Goal: Information Seeking & Learning: Find specific fact

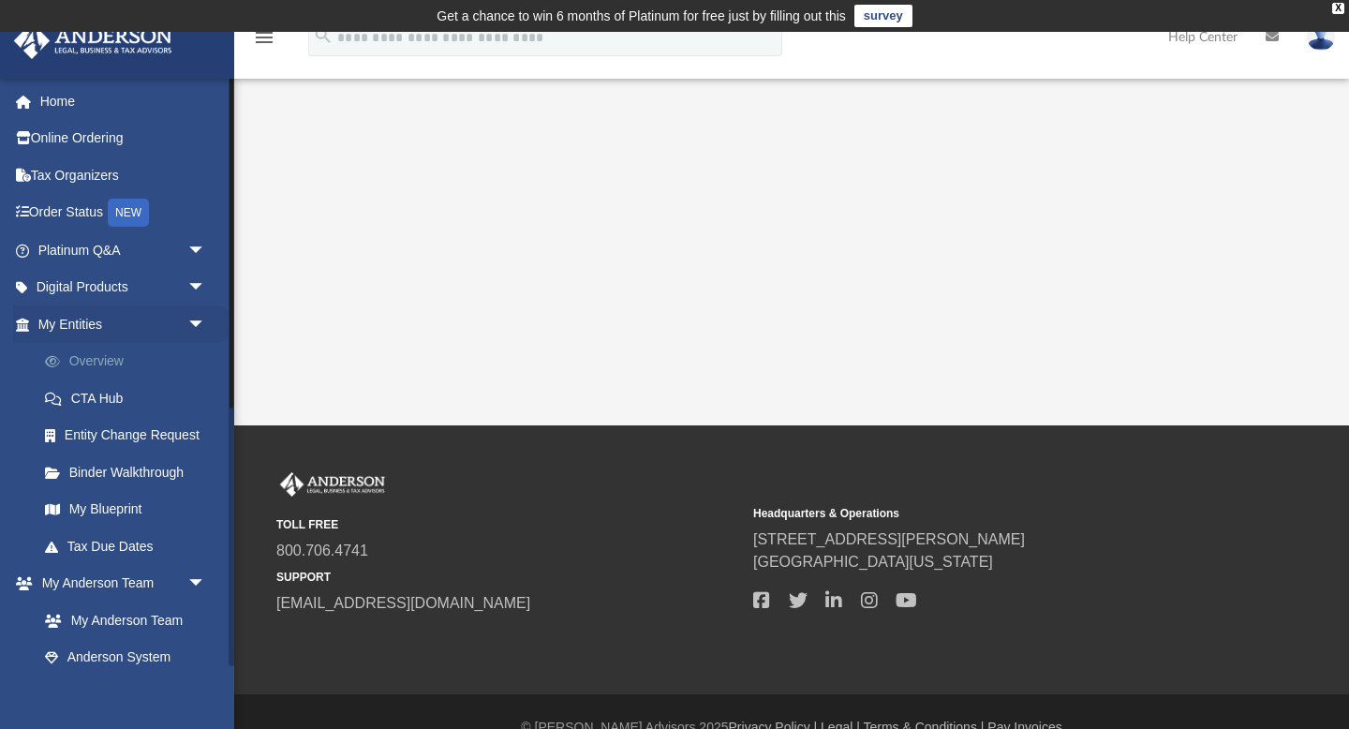
click at [111, 369] on link "Overview" at bounding box center [130, 361] width 208 height 37
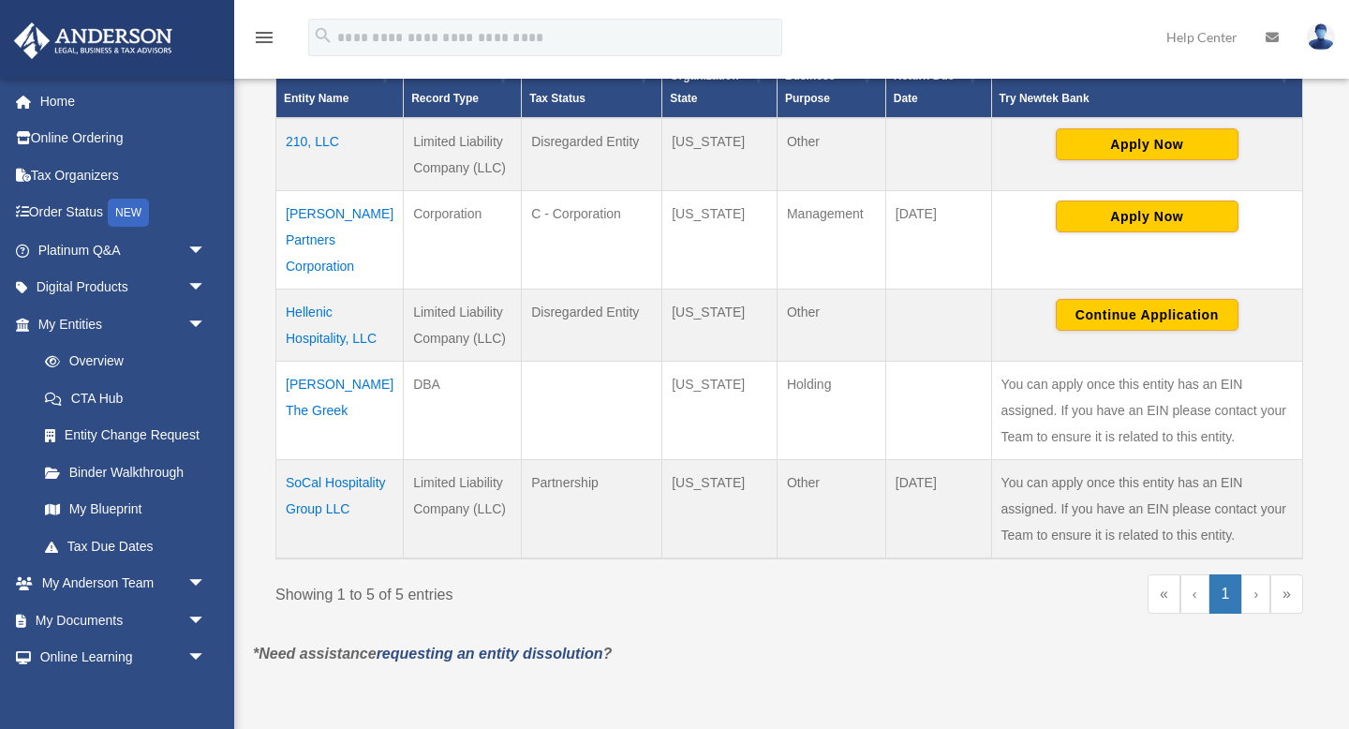
scroll to position [465, 0]
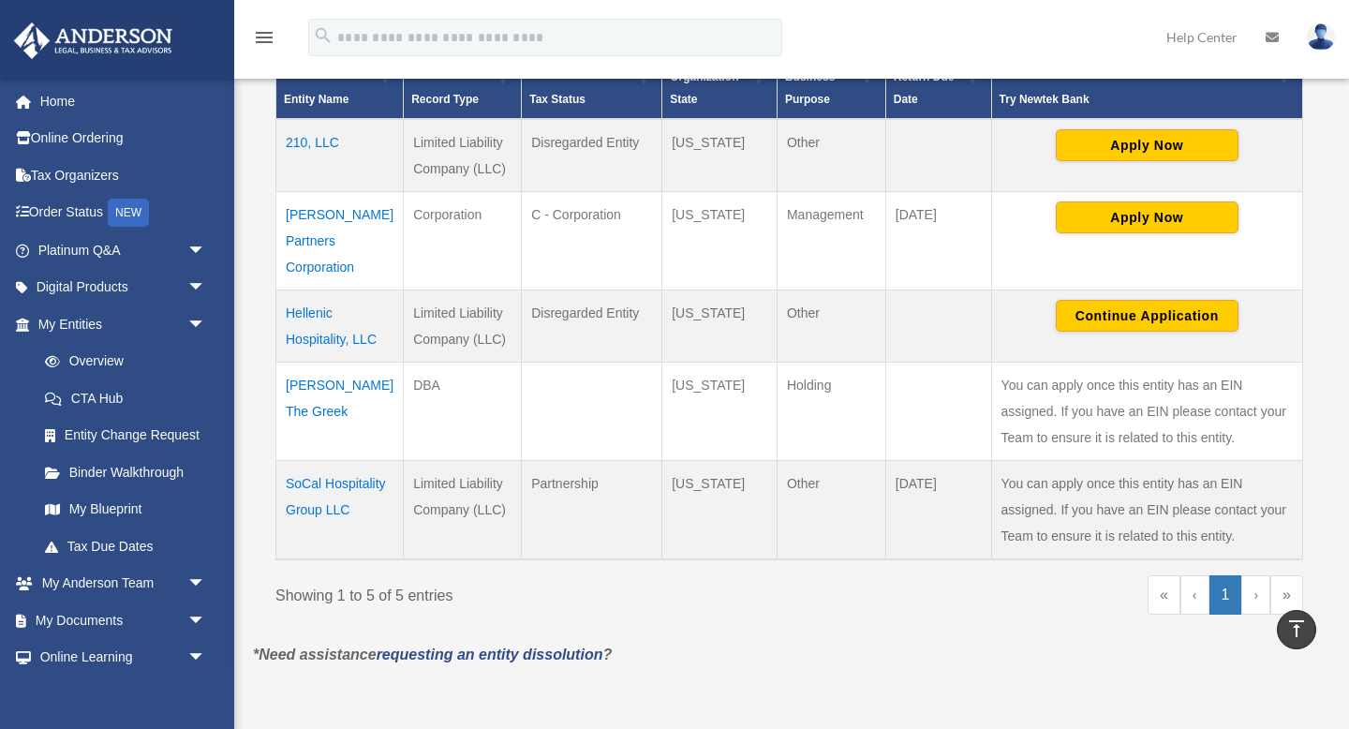
click at [303, 293] on td "Hellenic Hospitality, LLC" at bounding box center [339, 325] width 127 height 72
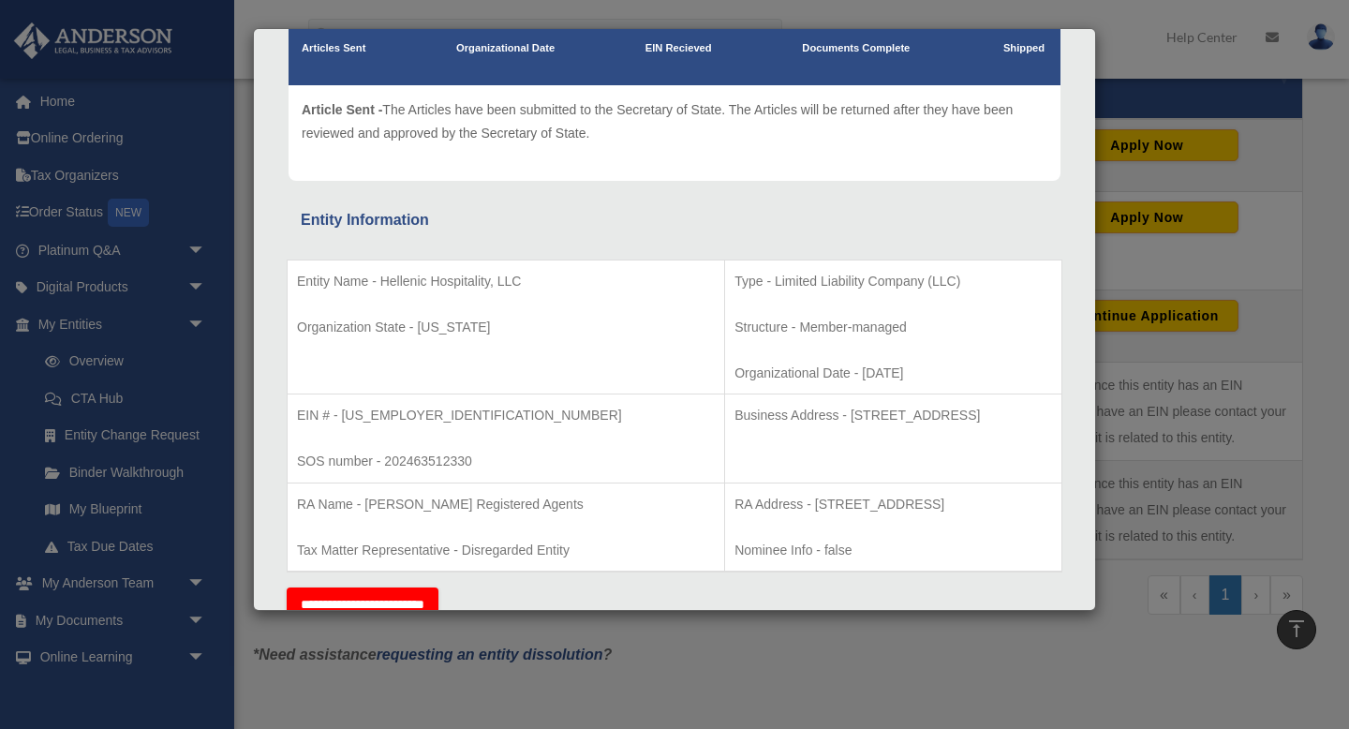
scroll to position [210, 0]
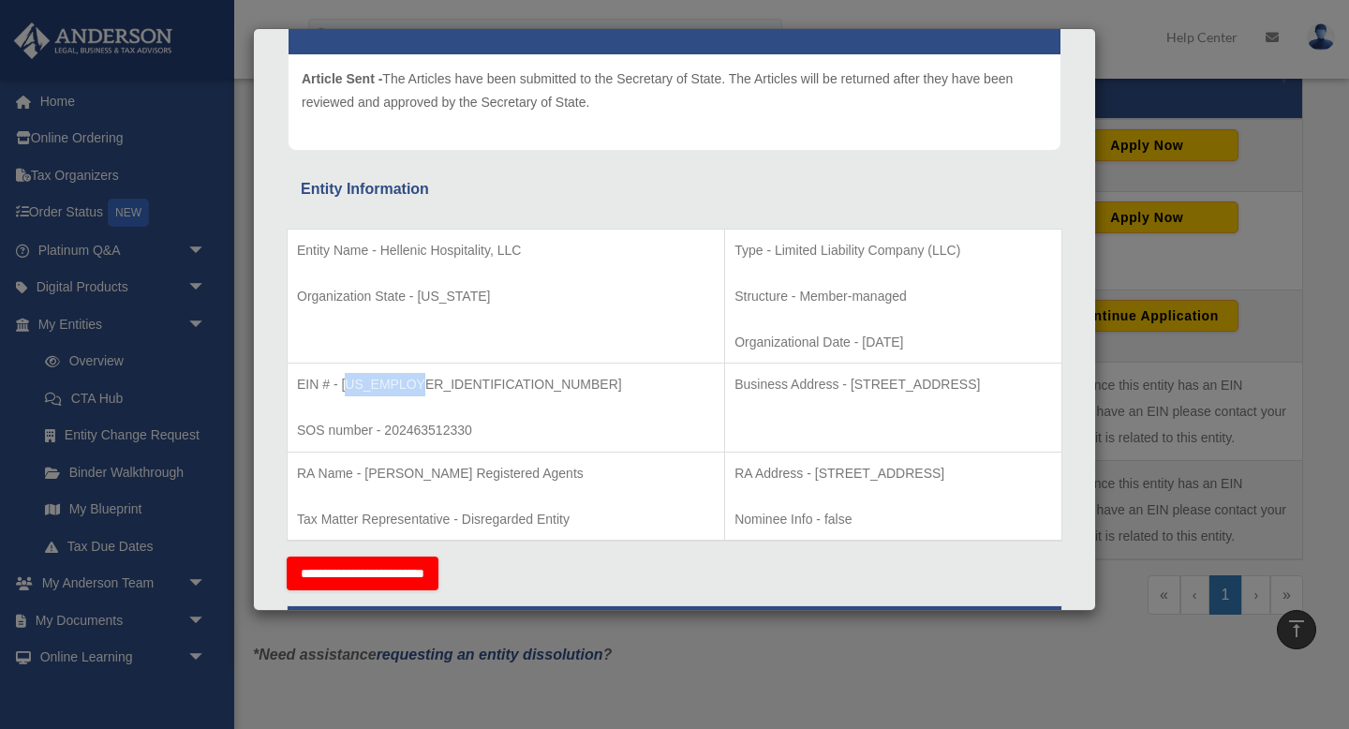
drag, startPoint x: 432, startPoint y: 387, endPoint x: 345, endPoint y: 387, distance: 87.1
click at [345, 387] on p "EIN # - [US_EMPLOYER_IDENTIFICATION_NUMBER]" at bounding box center [506, 384] width 418 height 23
drag, startPoint x: 341, startPoint y: 384, endPoint x: 443, endPoint y: 384, distance: 102.1
click at [443, 384] on p "EIN # - [US_EMPLOYER_IDENTIFICATION_NUMBER]" at bounding box center [506, 384] width 418 height 23
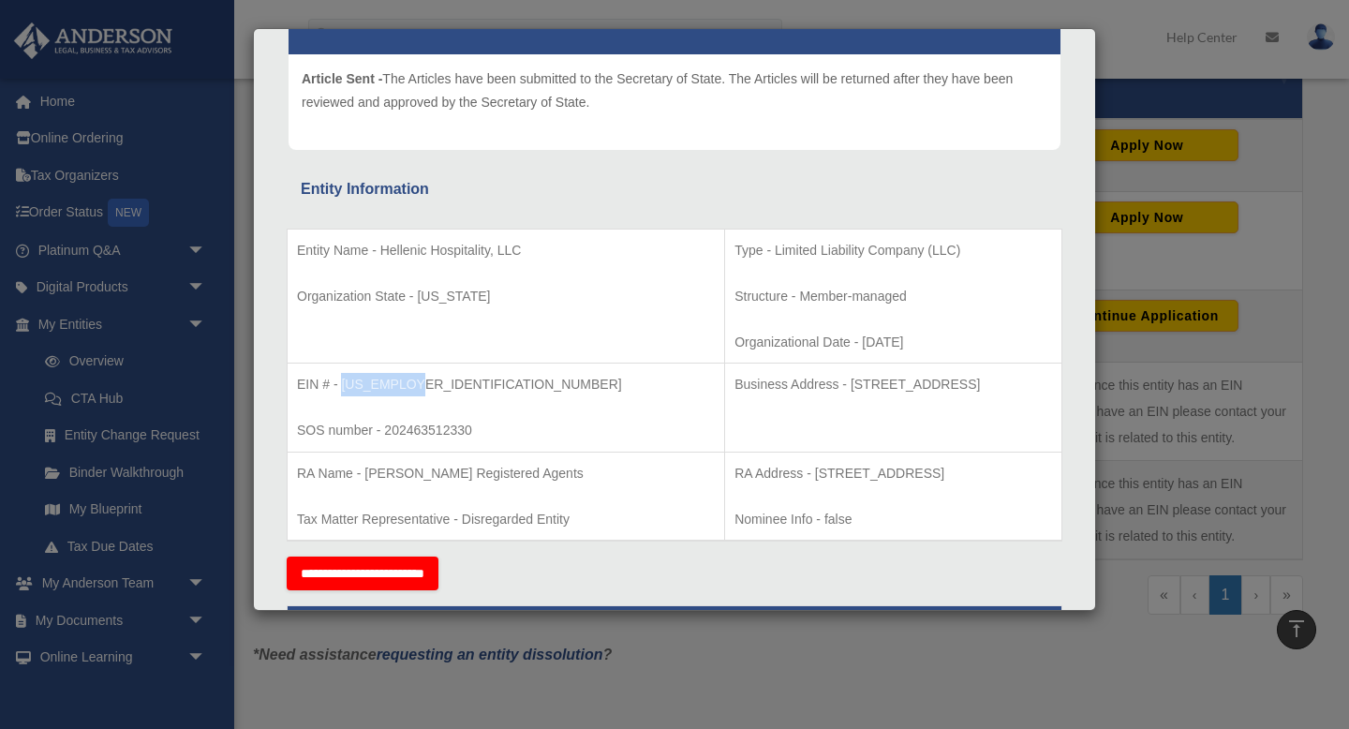
copy p "[US_EMPLOYER_IDENTIFICATION_NUMBER]"
click at [461, 487] on td "RA Name - [PERSON_NAME] Registered Agents Tax Matter Representative - Disregard…" at bounding box center [507, 496] width 438 height 89
drag, startPoint x: 479, startPoint y: 426, endPoint x: 386, endPoint y: 426, distance: 92.7
click at [386, 426] on p "SOS number - 202463512330" at bounding box center [506, 430] width 418 height 23
copy p "202463512330"
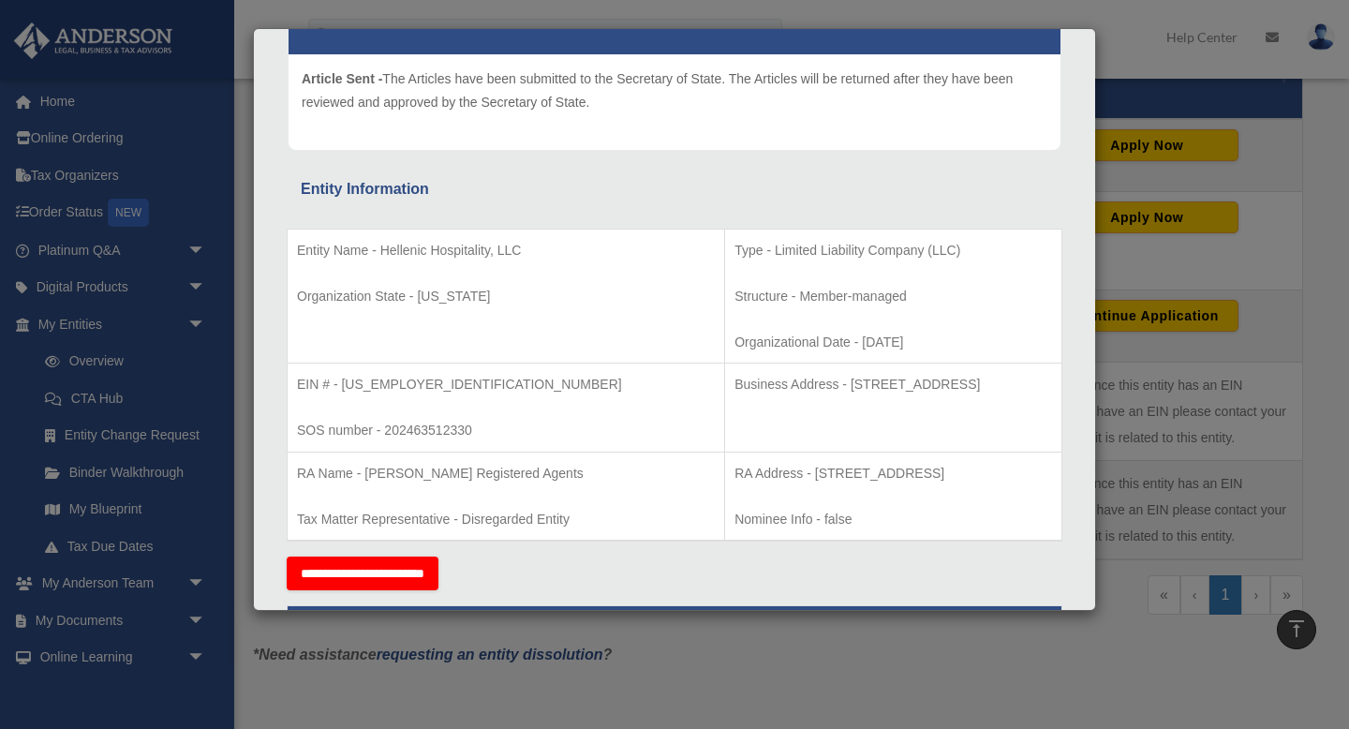
drag, startPoint x: 690, startPoint y: 385, endPoint x: 710, endPoint y: 408, distance: 31.2
click at [734, 396] on p "Business Address - [STREET_ADDRESS]" at bounding box center [893, 384] width 318 height 23
drag, startPoint x: 710, startPoint y: 408, endPoint x: 692, endPoint y: 387, distance: 27.9
click at [734, 387] on p "Business Address - [STREET_ADDRESS]" at bounding box center [893, 384] width 318 height 23
copy p "[STREET_ADDRESS]"
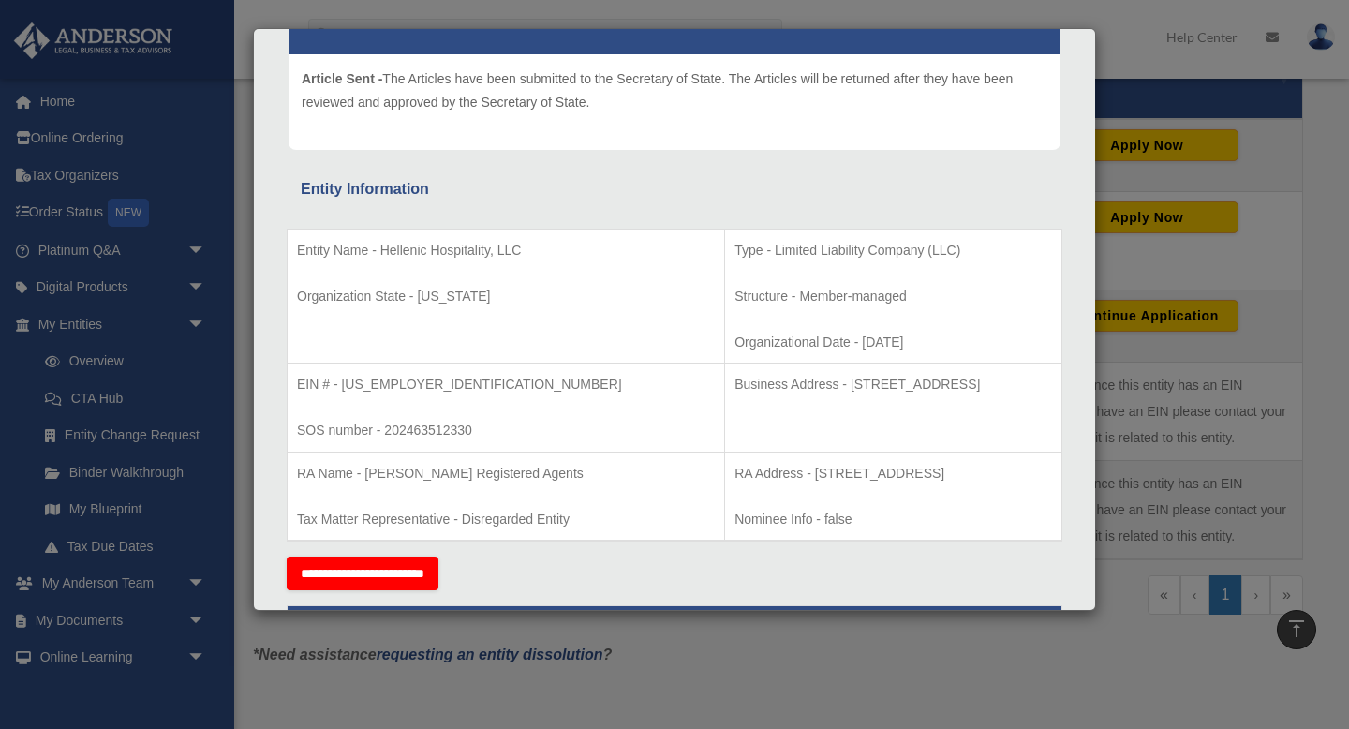
click at [322, 639] on div "Details × Articles Sent Organizational Date" at bounding box center [674, 364] width 1349 height 729
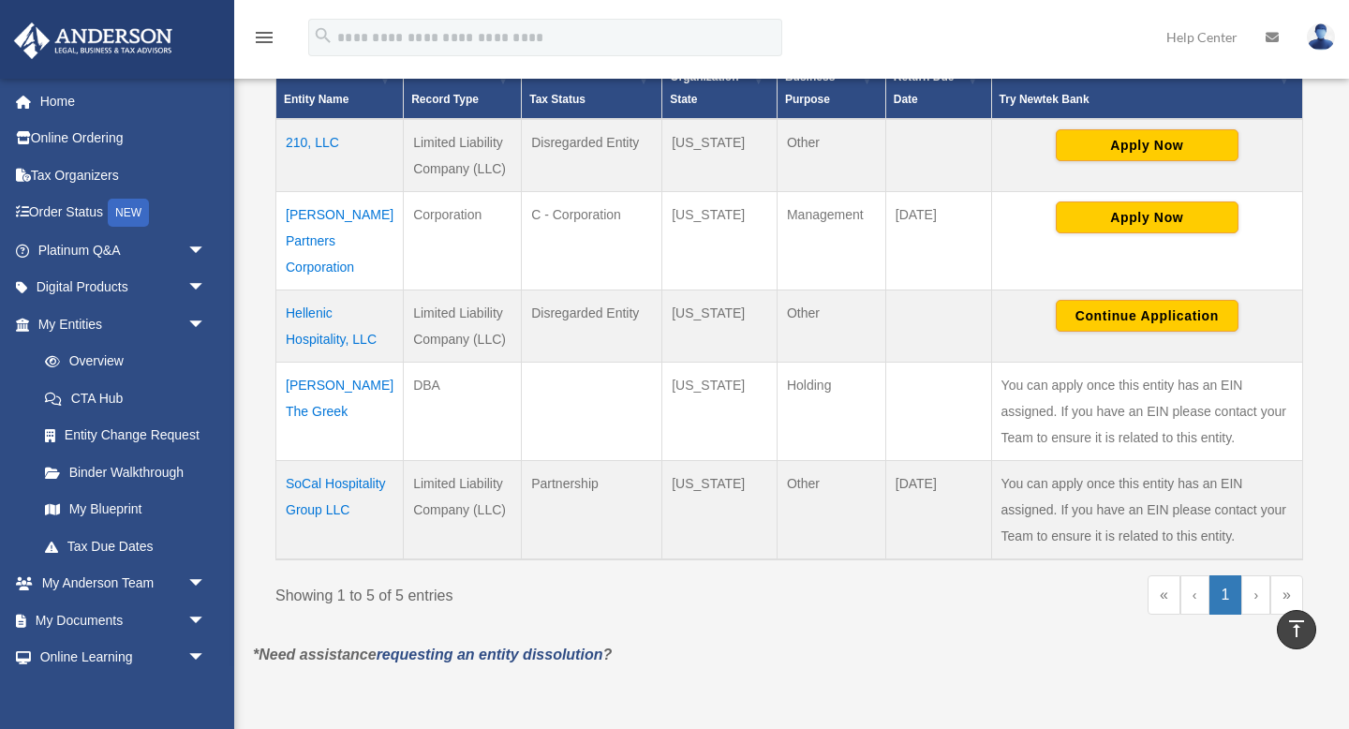
click at [314, 135] on td "210, LLC" at bounding box center [339, 155] width 127 height 73
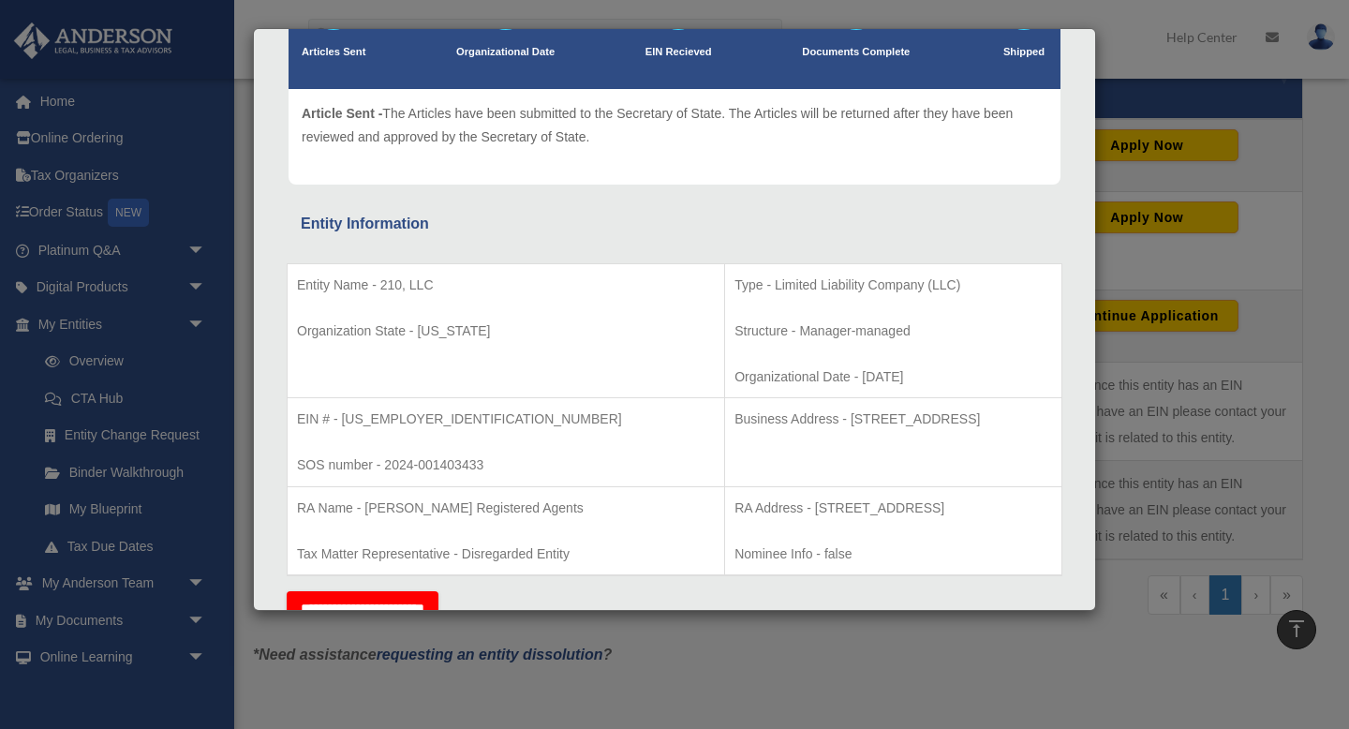
scroll to position [180, 0]
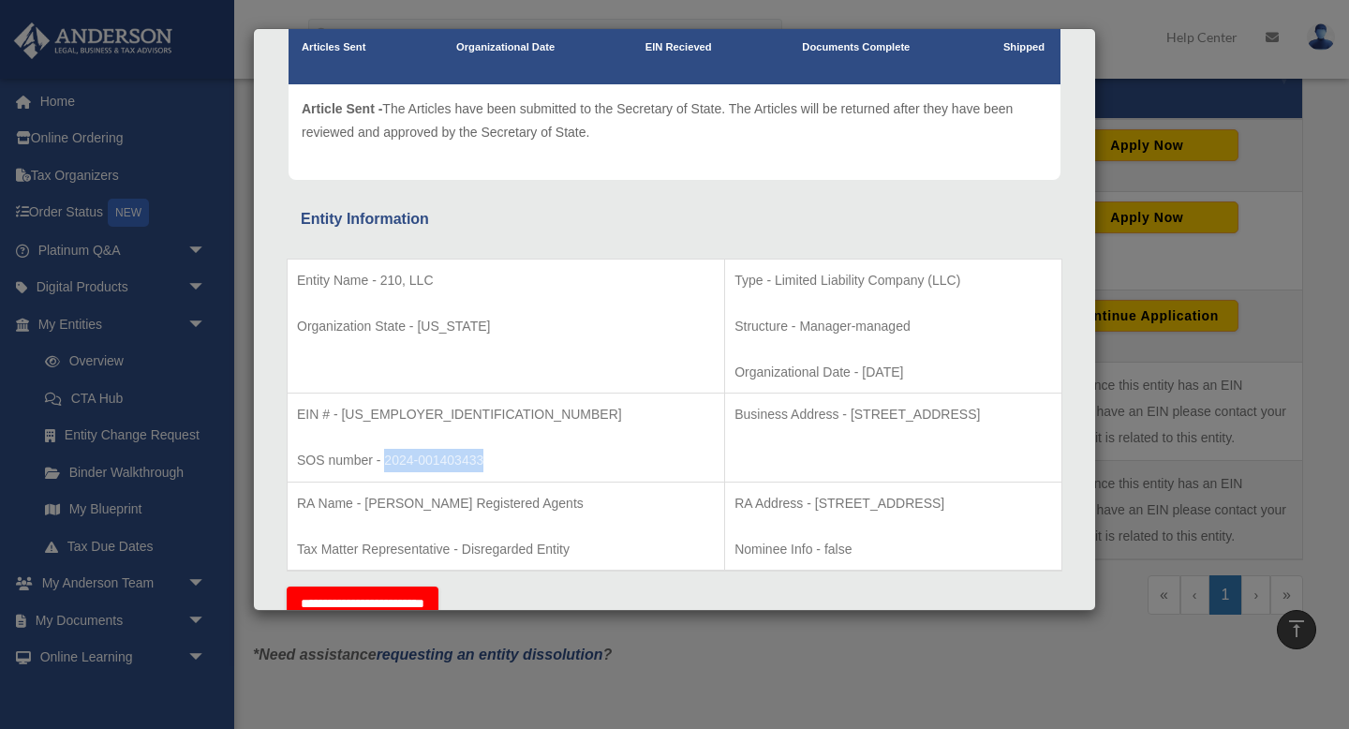
drag, startPoint x: 492, startPoint y: 467, endPoint x: 385, endPoint y: 465, distance: 106.8
click at [385, 465] on p "SOS number - 2024-001403433" at bounding box center [506, 460] width 418 height 23
copy p "2024-001403433"
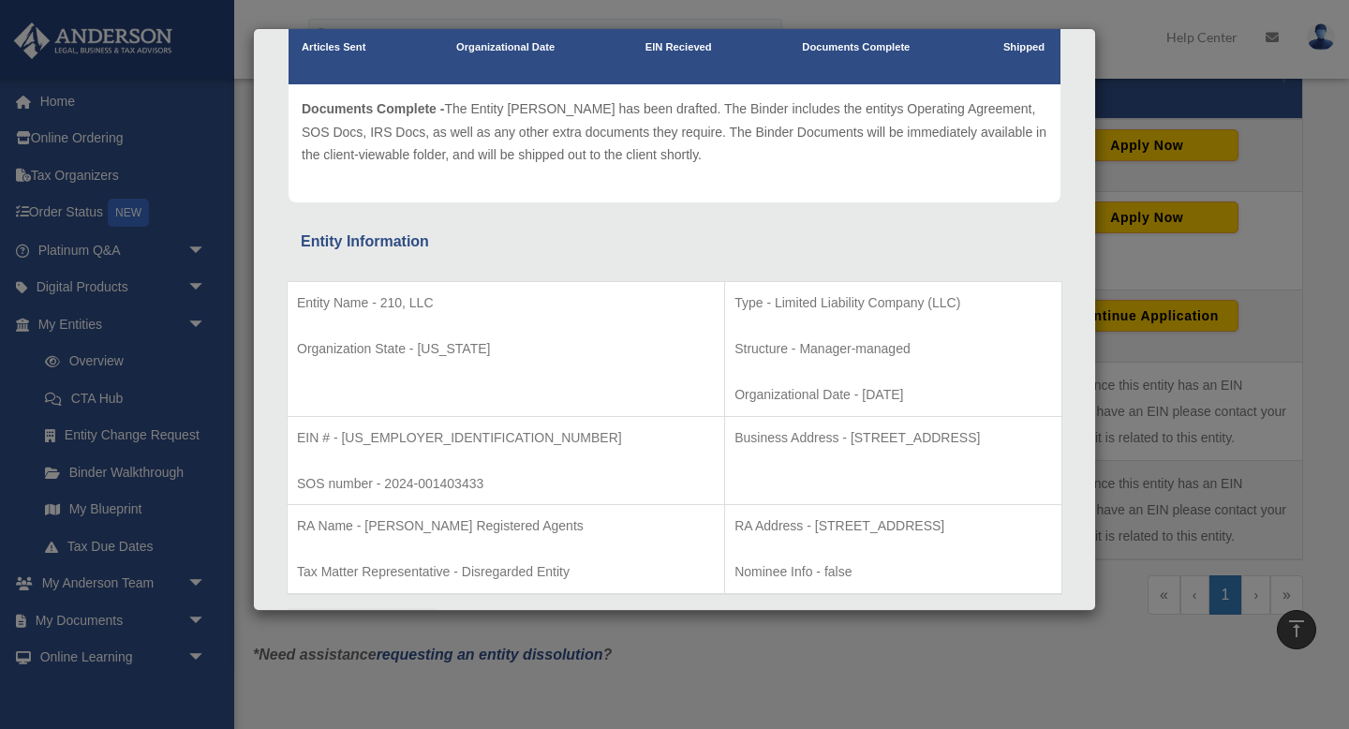
click at [725, 326] on td "Type - Limited Liability Company (LLC) Structure - Manager-managed Organization…" at bounding box center [893, 349] width 337 height 135
drag, startPoint x: 732, startPoint y: 440, endPoint x: 972, endPoint y: 432, distance: 240.0
click at [972, 432] on p "Business Address - [STREET_ADDRESS]" at bounding box center [893, 437] width 318 height 23
copy p "[STREET_ADDRESS]"
click at [1164, 360] on div "Details × Articles Sent Organizational Date" at bounding box center [674, 364] width 1349 height 729
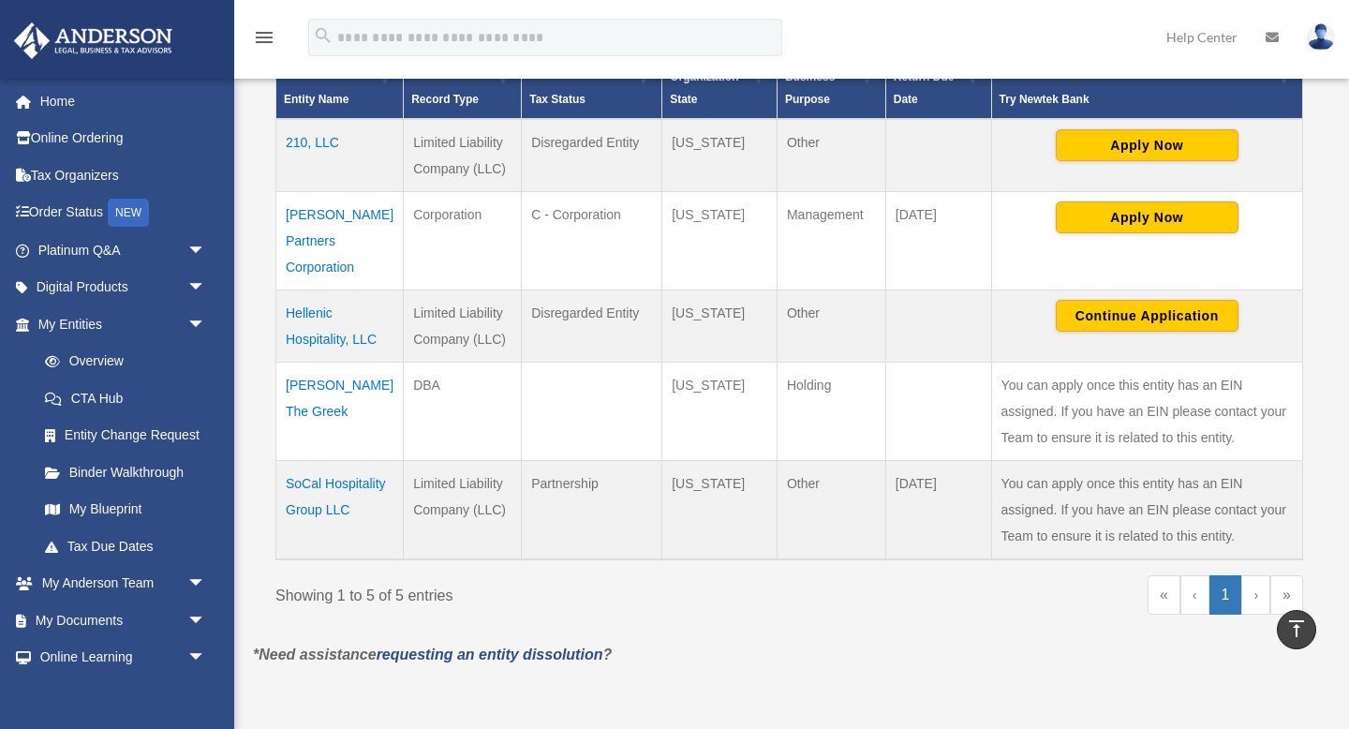
click at [315, 299] on td "Hellenic Hospitality, LLC" at bounding box center [339, 325] width 127 height 72
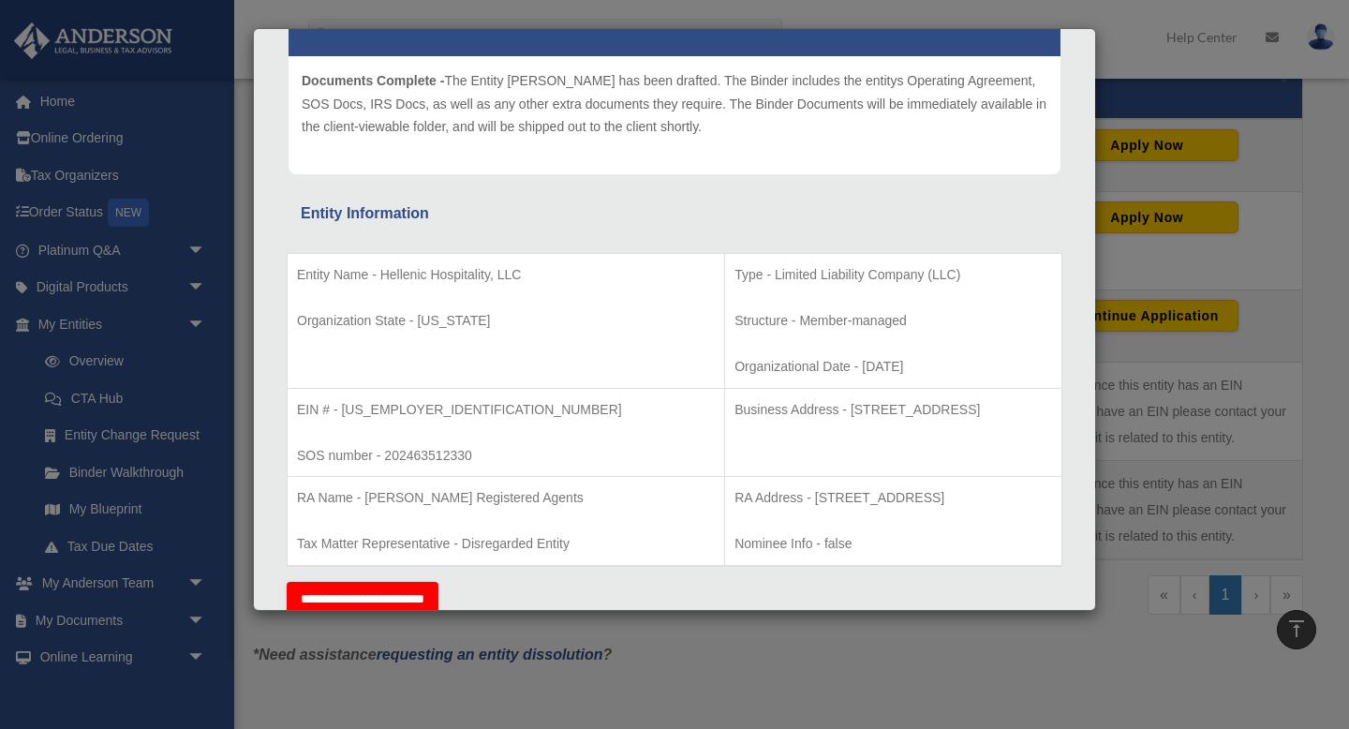
scroll to position [244, 0]
